Goal: Check status

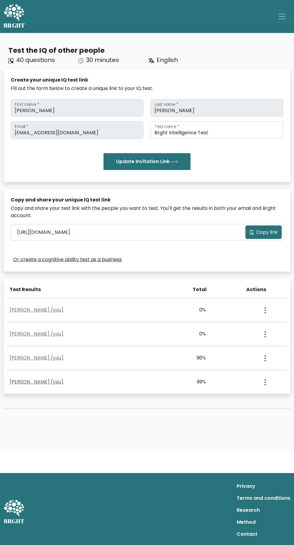
click at [34, 381] on link "[PERSON_NAME] (you)" at bounding box center [37, 381] width 54 height 7
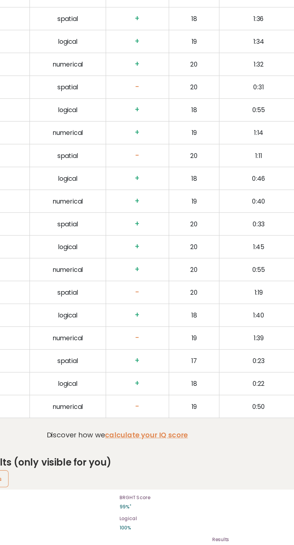
scroll to position [1306, 0]
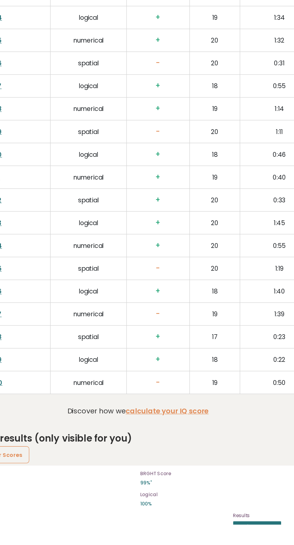
click at [244, 542] on link "View results" at bounding box center [238, 546] width 37 height 8
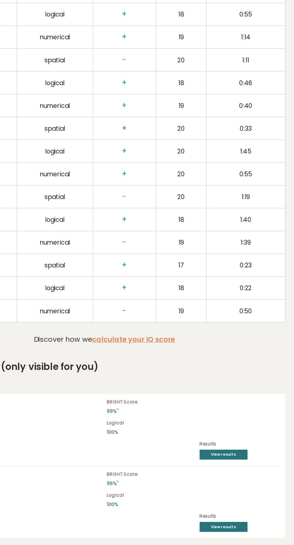
scroll to position [1377, 0]
click at [249, 527] on link "View results" at bounding box center [238, 531] width 37 height 8
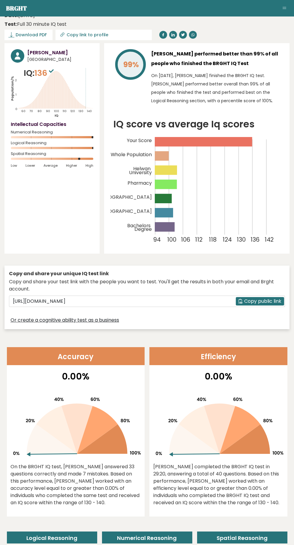
scroll to position [0, 0]
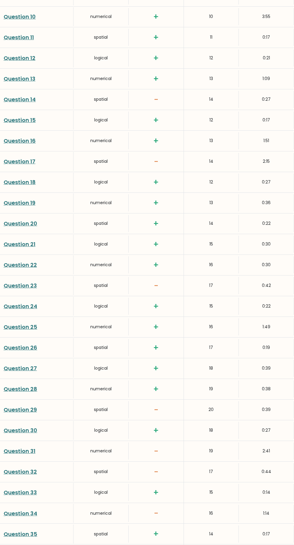
scroll to position [1210, 0]
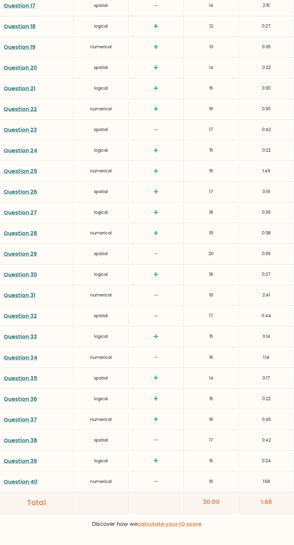
click at [270, 501] on div "1.68" at bounding box center [266, 503] width 55 height 22
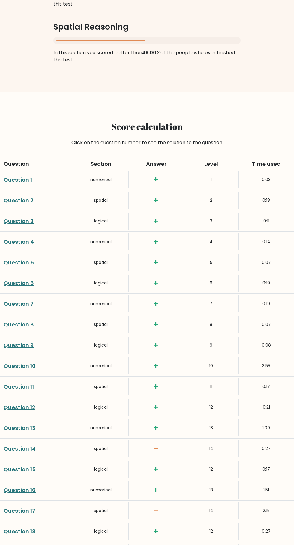
scroll to position [704, 0]
